Goal: Transaction & Acquisition: Obtain resource

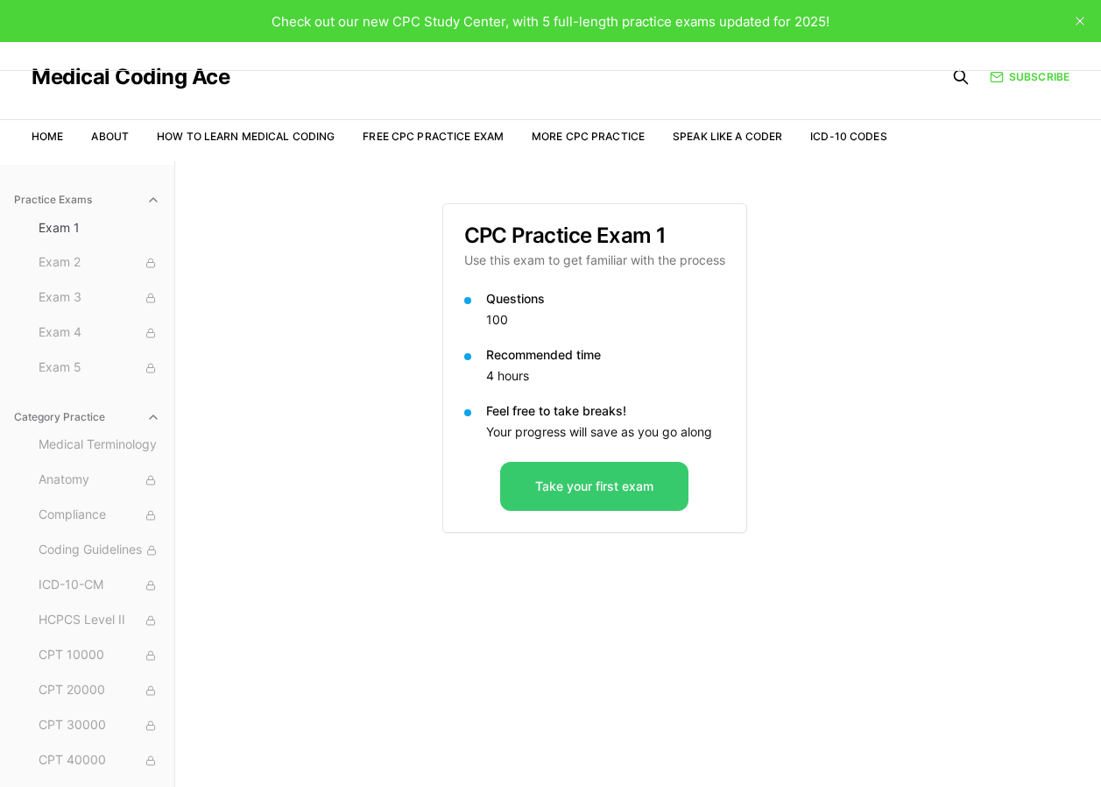
click at [585, 486] on button "Take your first exam" at bounding box center [594, 486] width 188 height 49
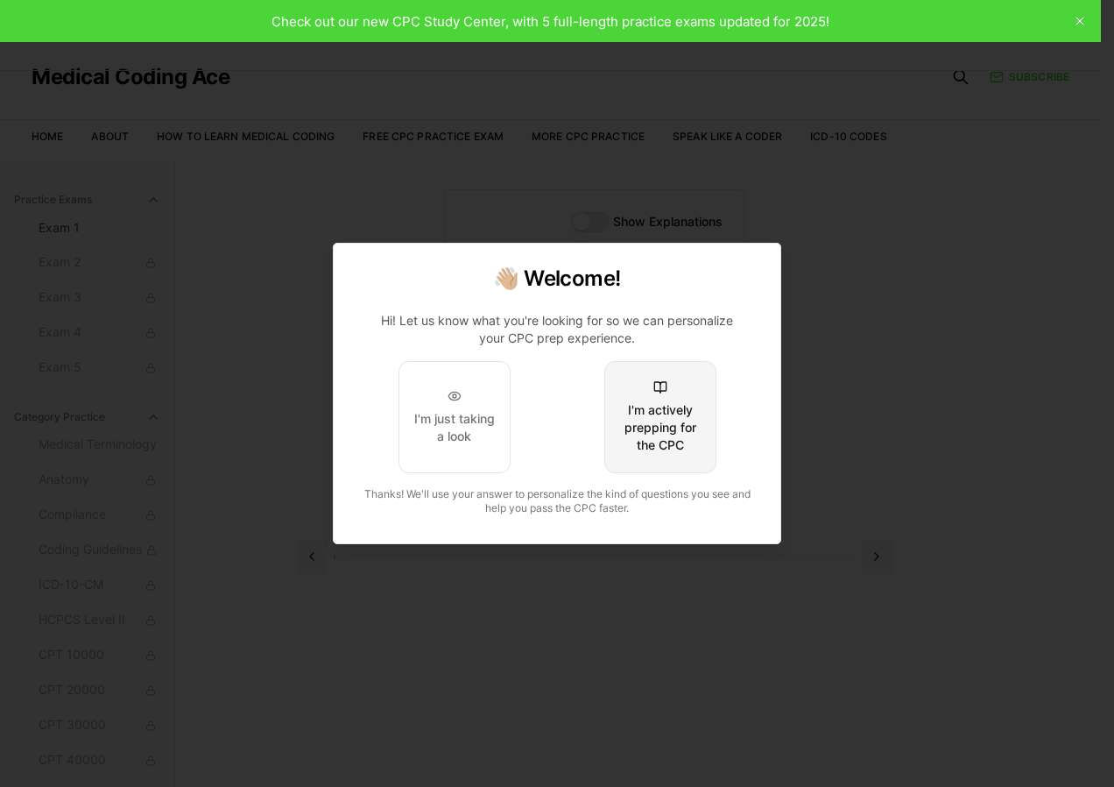
click at [648, 426] on div "I'm actively prepping for the CPC" at bounding box center [660, 427] width 82 height 53
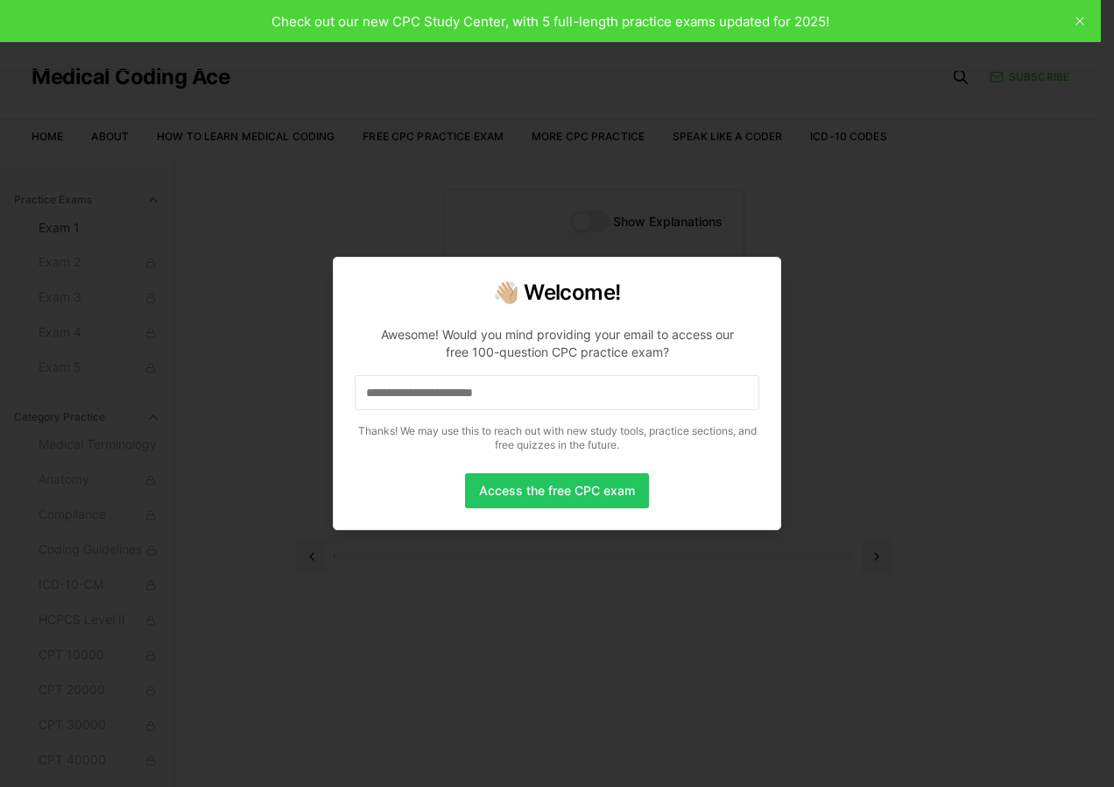
drag, startPoint x: 508, startPoint y: 502, endPoint x: 537, endPoint y: 413, distance: 93.1
click at [537, 419] on div "👋🏼 Welcome! Awesome! Would you mind providing your email to access our free 100…" at bounding box center [557, 393] width 448 height 273
click at [537, 406] on input at bounding box center [557, 392] width 405 height 35
click at [534, 498] on button "Access the free CPC exam" at bounding box center [557, 490] width 184 height 35
click at [442, 407] on input at bounding box center [557, 392] width 405 height 35
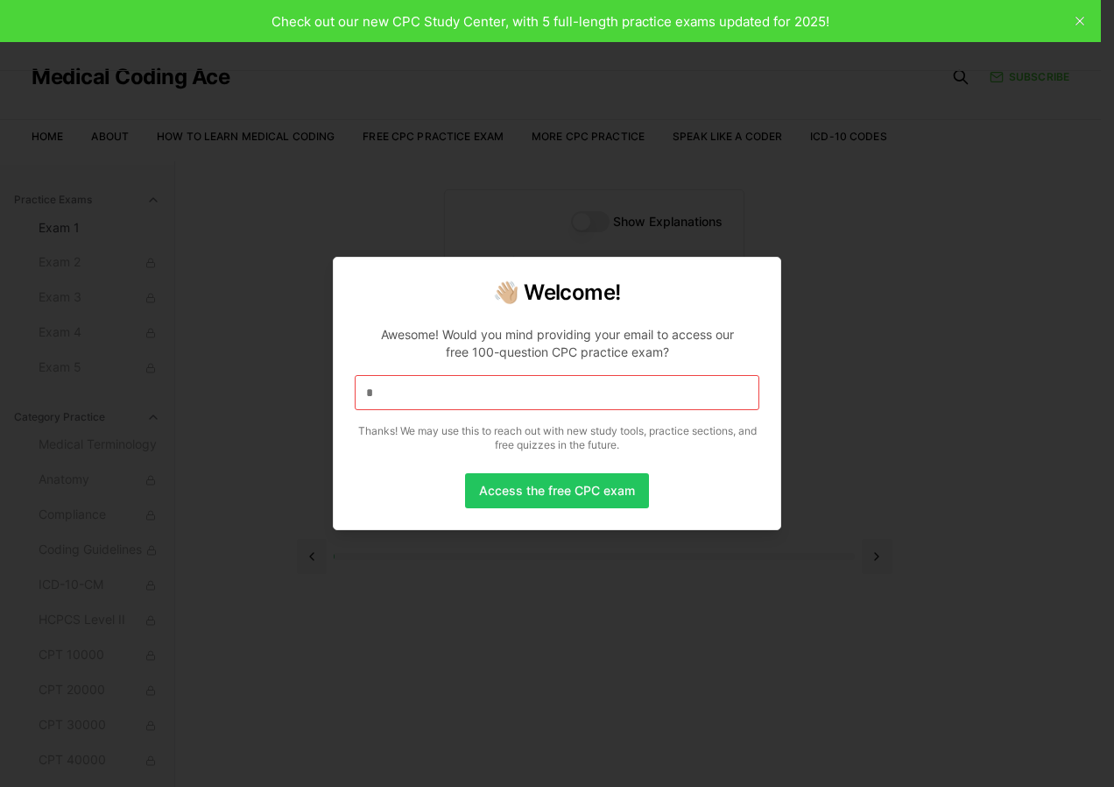
click at [444, 398] on input "*" at bounding box center [557, 392] width 405 height 35
click at [860, 683] on div at bounding box center [557, 393] width 1114 height 787
click at [538, 483] on button "Access the free CPC exam" at bounding box center [557, 490] width 184 height 35
click at [1080, 18] on div at bounding box center [557, 393] width 1114 height 787
click at [1083, 20] on div at bounding box center [557, 393] width 1114 height 787
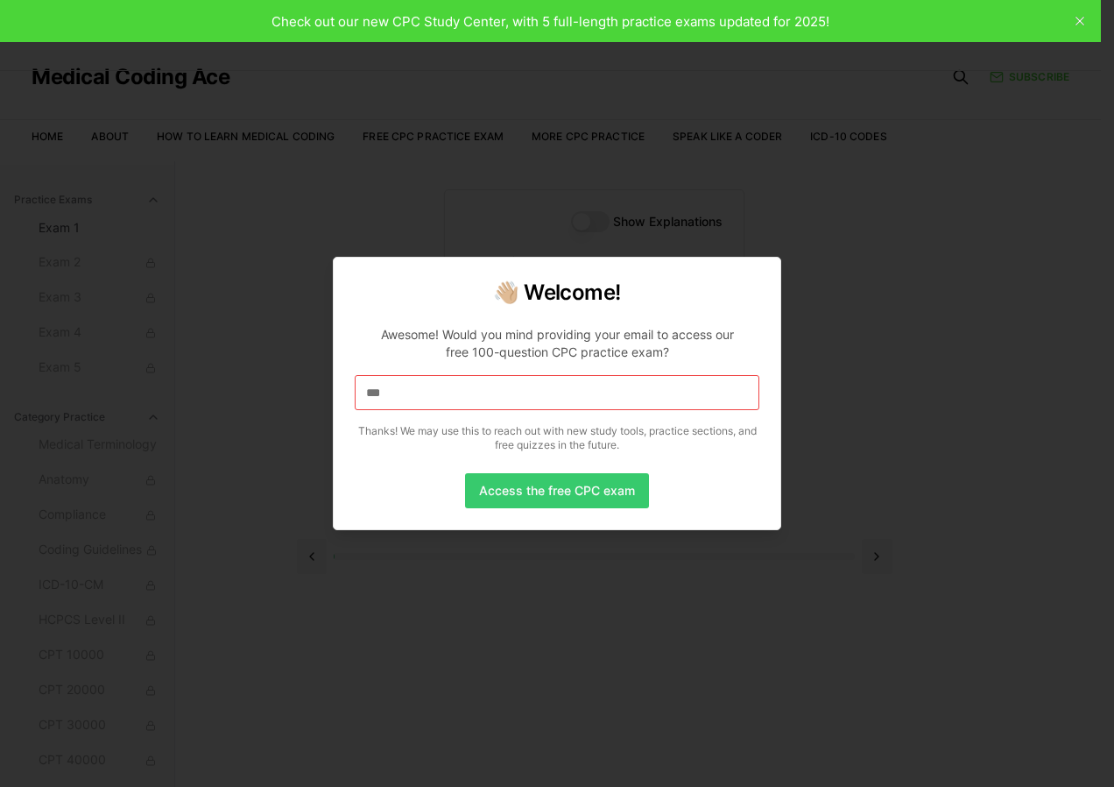
click at [557, 496] on button "Access the free CPC exam" at bounding box center [557, 490] width 184 height 35
click at [425, 392] on input "****" at bounding box center [557, 392] width 405 height 35
click at [545, 485] on button "Access the free CPC exam" at bounding box center [557, 490] width 184 height 35
click at [650, 28] on div at bounding box center [557, 393] width 1114 height 787
